Goal: Task Accomplishment & Management: Manage account settings

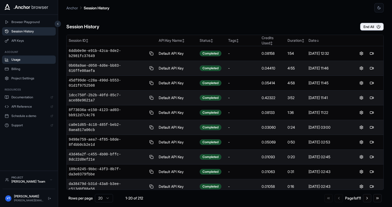
click at [25, 58] on span "Usage" at bounding box center [32, 60] width 42 height 4
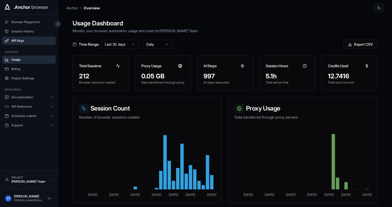
click at [22, 39] on span "API Keys" at bounding box center [32, 41] width 42 height 4
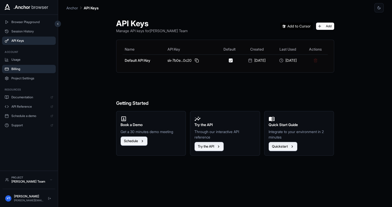
click at [19, 68] on span "Billing" at bounding box center [32, 69] width 42 height 4
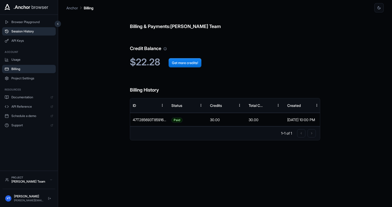
click at [27, 33] on span "Session History" at bounding box center [32, 31] width 42 height 4
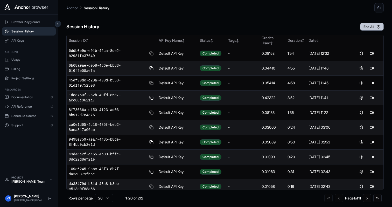
click at [369, 27] on button "End All" at bounding box center [372, 27] width 24 height 8
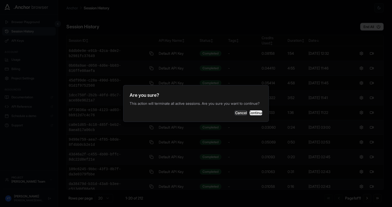
click at [258, 114] on button "Continue" at bounding box center [255, 112] width 13 height 5
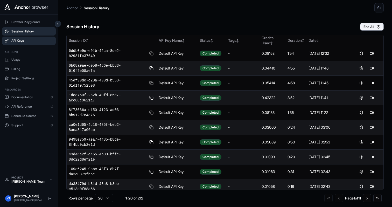
click at [30, 42] on span "API Keys" at bounding box center [32, 41] width 42 height 4
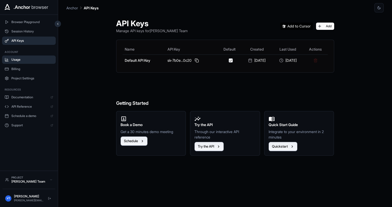
click at [25, 58] on span "Usage" at bounding box center [32, 60] width 42 height 4
